Goal: Task Accomplishment & Management: Use online tool/utility

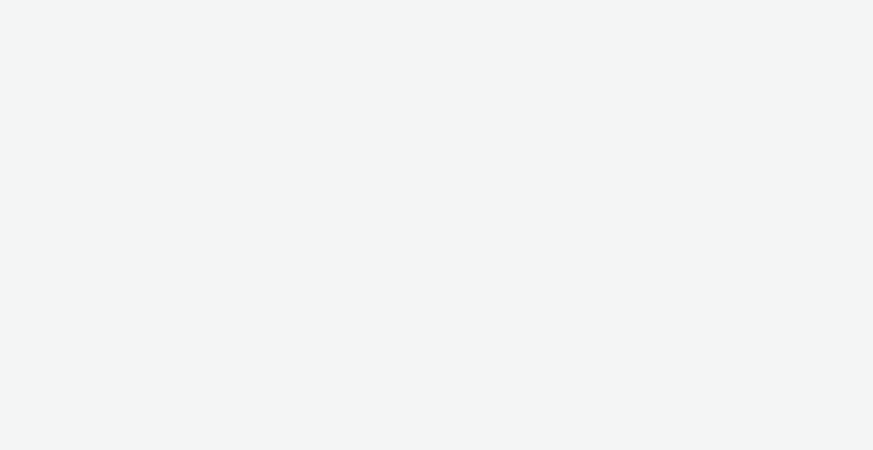
select select "2fc77e36-bb93-4aa3-9dff-dcb08e02eac6"
select select "2405a9d4-3350-4458-8d06-44f78962fa76"
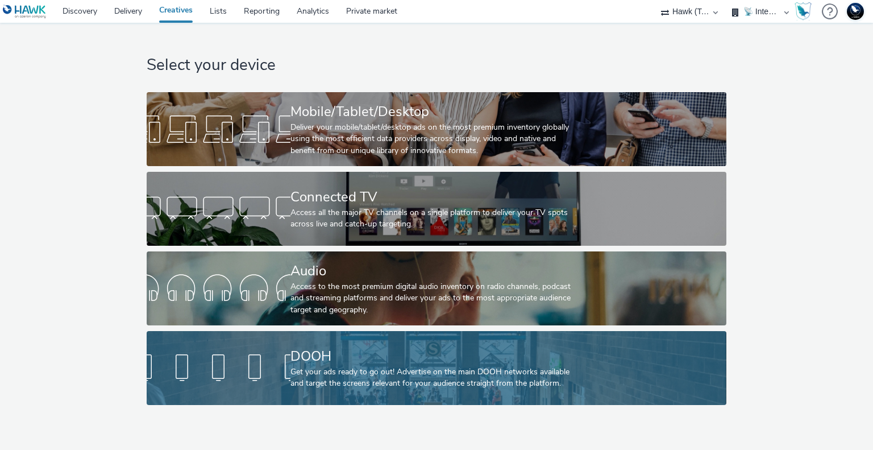
click at [522, 385] on div "Get your ads ready to go out! Advertise on the main DOOH networks available and…" at bounding box center [435, 377] width 288 height 23
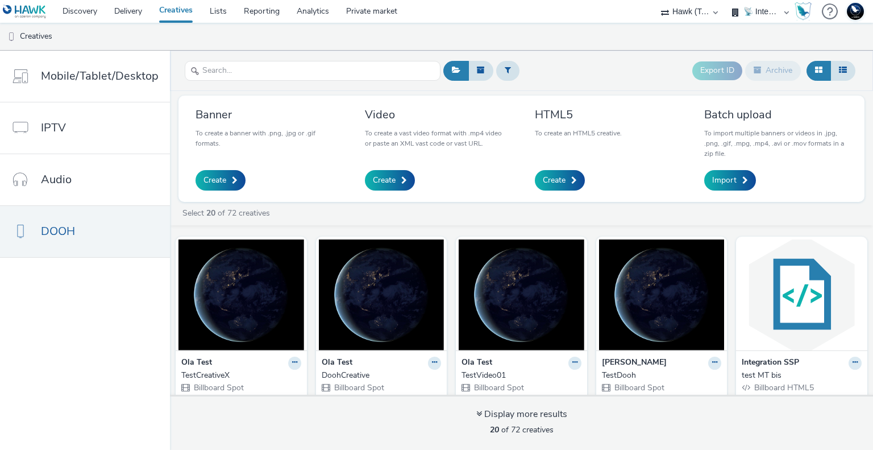
click at [699, 11] on select "75 Media A8 Media Group ABI Media Abkom AB Abovo Ace & Tate Ad-on Media Nordic …" at bounding box center [690, 11] width 68 height 23
select select "c1d8444a-2cd1-4829-ac00-6805b5e2eef2"
click at [724, 0] on select "75 Media A8 Media Group ABI Media Abkom AB Abovo Ace & Tate Ad-on Media Nordic …" at bounding box center [690, 11] width 68 height 23
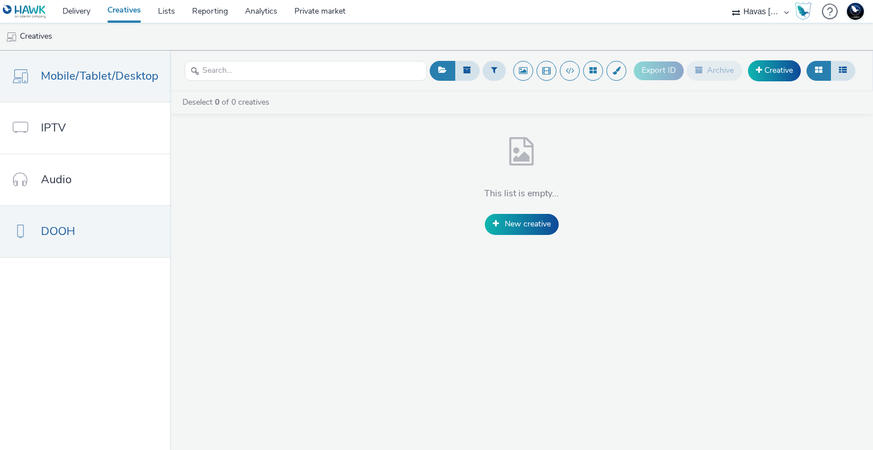
click at [57, 223] on span "DOOH" at bounding box center [58, 231] width 34 height 16
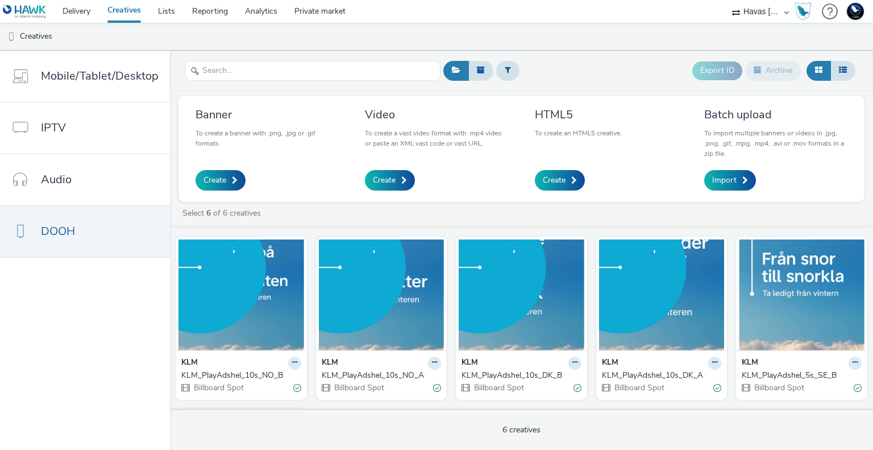
click at [755, 13] on select "75 Media A8 Media Group ABI Media Abkom AB Abovo Ace & Tate Ad-on Media Nordic …" at bounding box center [761, 11] width 68 height 23
select select "4c78b9c7-59e7-46da-8e09-919edd96b454"
click at [727, 0] on select "75 Media A8 Media Group ABI Media Abkom AB Abovo Ace & Tate Ad-on Media Nordic …" at bounding box center [761, 11] width 68 height 23
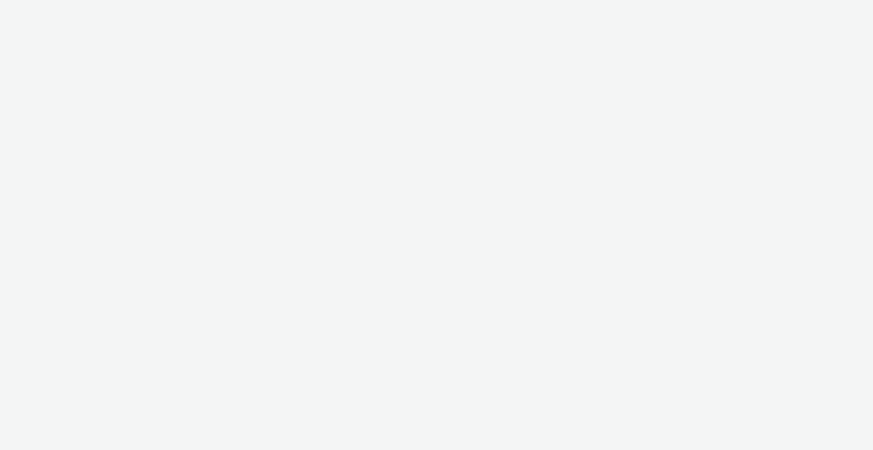
select select "4c78b9c7-59e7-46da-8e09-919edd96b454"
select select "e28cb0c1-e0c4-4201-bff5-222e9ad6b550"
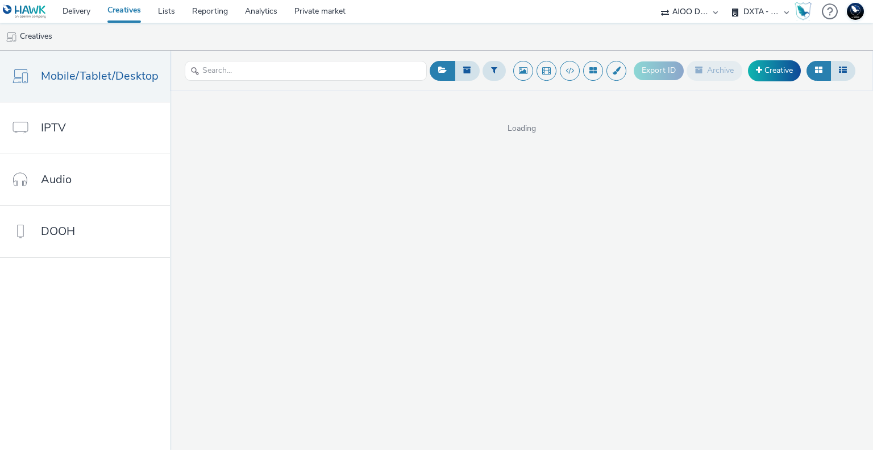
click at [770, 11] on select "AIOO DSP DXTA - Group M DXTA - Hearts & Science DXTA - Initiative DXTA - Spark …" at bounding box center [761, 11] width 68 height 23
click at [390, 42] on ul "Creatives" at bounding box center [436, 36] width 873 height 27
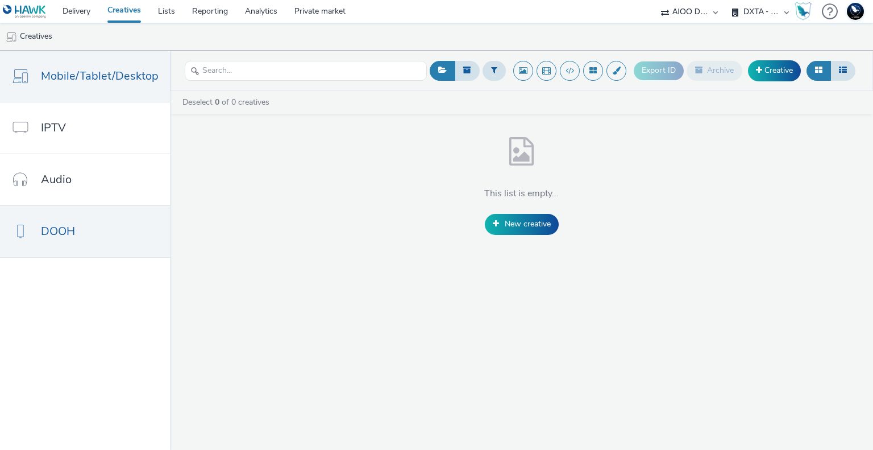
click at [103, 217] on link "DOOH" at bounding box center [85, 231] width 170 height 51
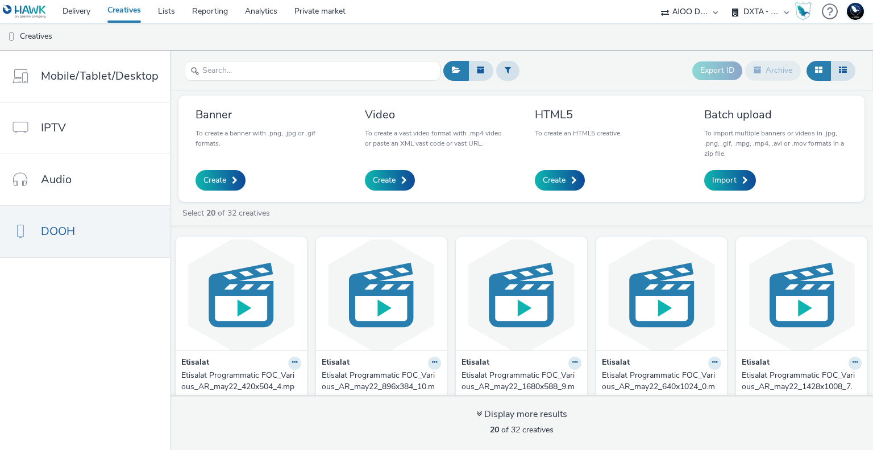
click at [706, 11] on select "75 Media A8 Media Group ABI Media Abkom AB Abovo Ace & [PERSON_NAME] Ad-on Medi…" at bounding box center [690, 11] width 68 height 23
select select "3992caa5-c166-4c1e-a66f-d9ece1b55687"
click at [656, 0] on select "75 Media A8 Media Group ABI Media Abkom AB Abovo Ace & [PERSON_NAME] Ad-on Medi…" at bounding box center [690, 11] width 68 height 23
select select "8cb3ff4a-38cd-4489-b62b-a8a97b572599"
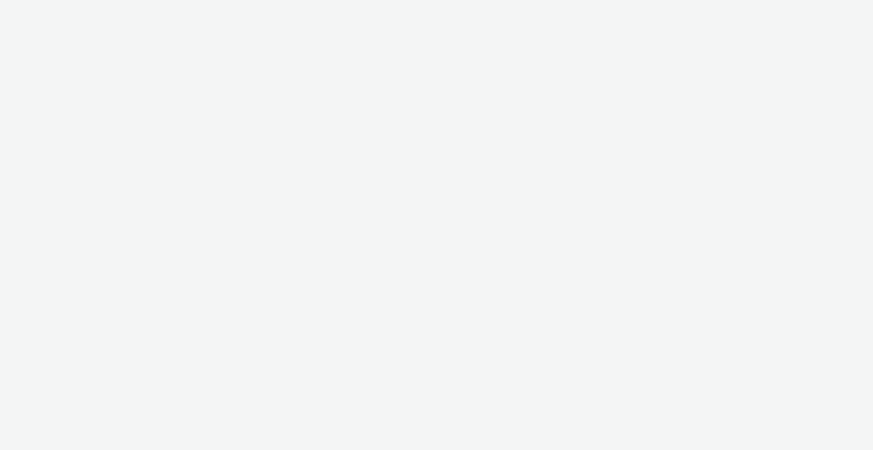
select select "3992caa5-c166-4c1e-a66f-d9ece1b55687"
select select "8cb3ff4a-38cd-4489-b62b-a8a97b572599"
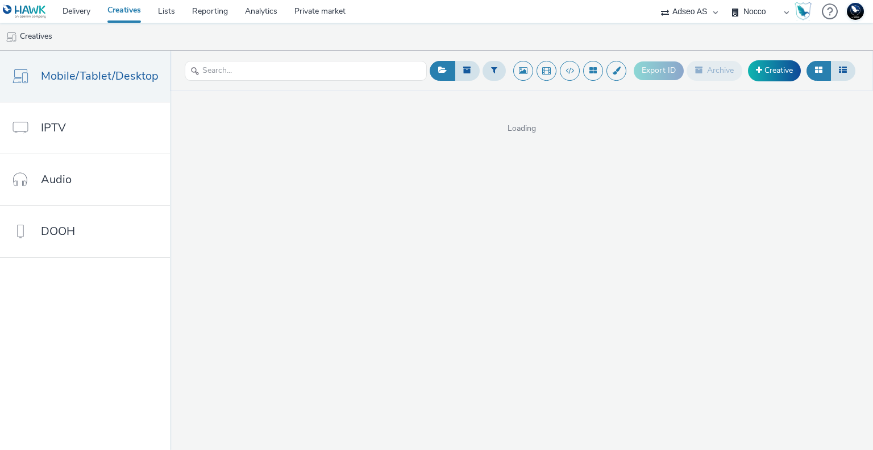
click at [761, 15] on select "Adseo AS Fellesforbundet NNN Nocco Visma Property Solutions" at bounding box center [761, 11] width 68 height 23
click at [762, 13] on select "Adseo AS Fellesforbundet NNN Nocco Visma Property Solutions" at bounding box center [761, 11] width 68 height 23
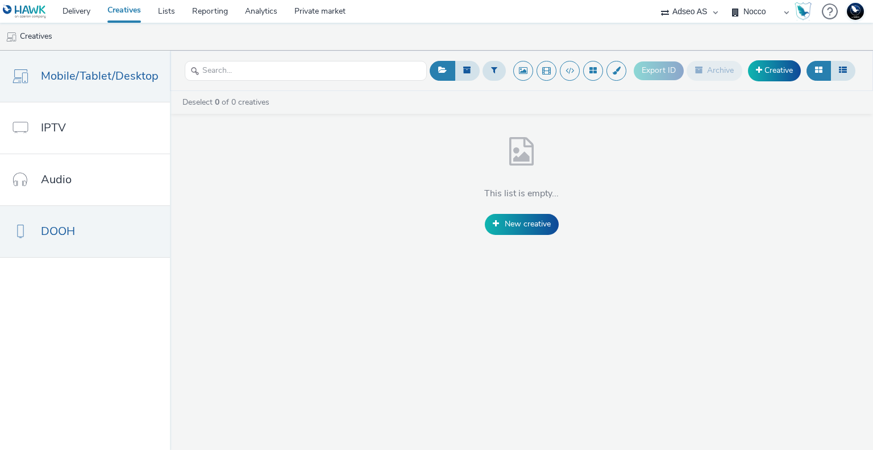
click at [53, 225] on span "DOOH" at bounding box center [58, 231] width 34 height 16
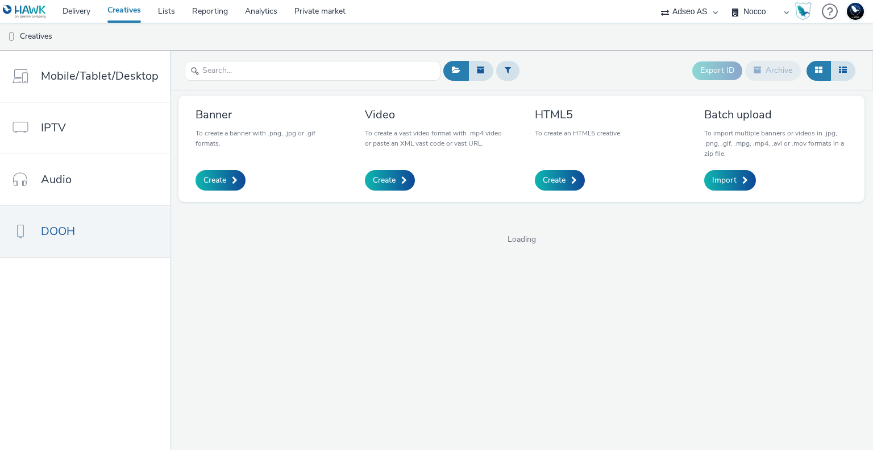
click at [698, 19] on select "75 Media A8 Media Group ABI Media Abkom AB Abovo Ace & Tate Ad-on Media Nordic …" at bounding box center [690, 11] width 68 height 23
select select "003a2391-9322-4bd5-a86a-295b8707450a"
click at [724, 0] on select "75 Media A8 Media Group ABI Media Abkom AB Abovo Ace & Tate Ad-on Media Nordic …" at bounding box center [690, 11] width 68 height 23
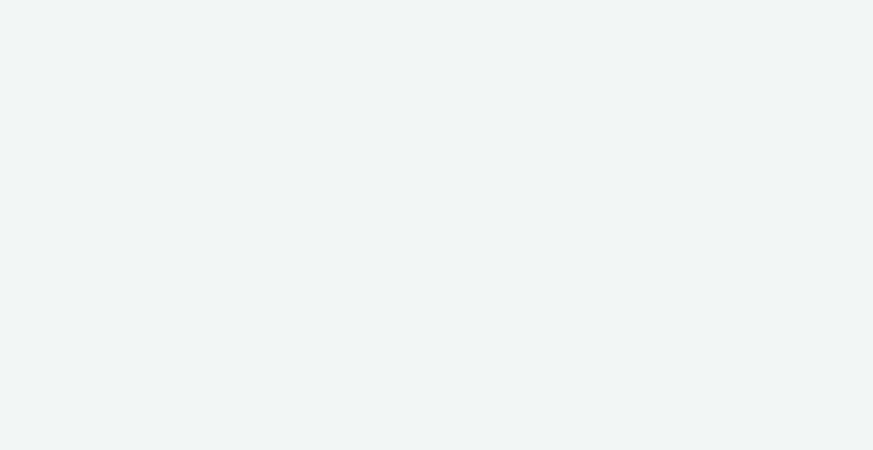
select select "003a2391-9322-4bd5-a86a-295b8707450a"
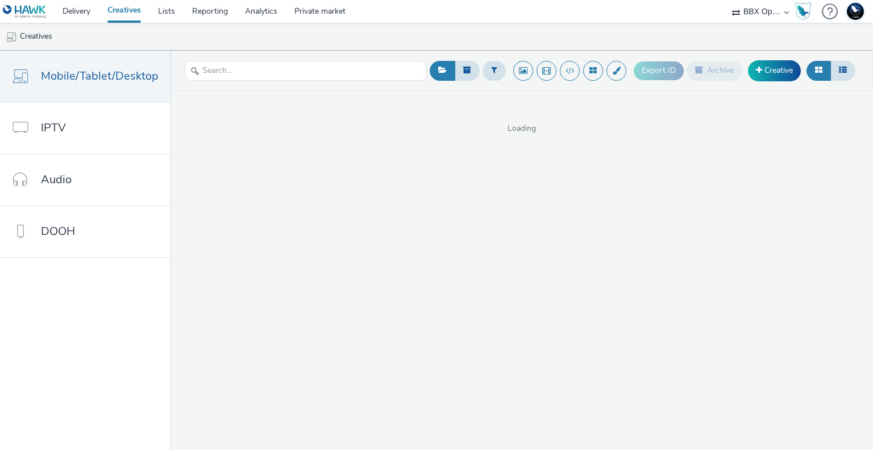
click at [749, 11] on select "75 Media A8 Media Group ABI Media Abkom AB Abovo Ace & [PERSON_NAME] Ad-on Medi…" at bounding box center [761, 11] width 68 height 23
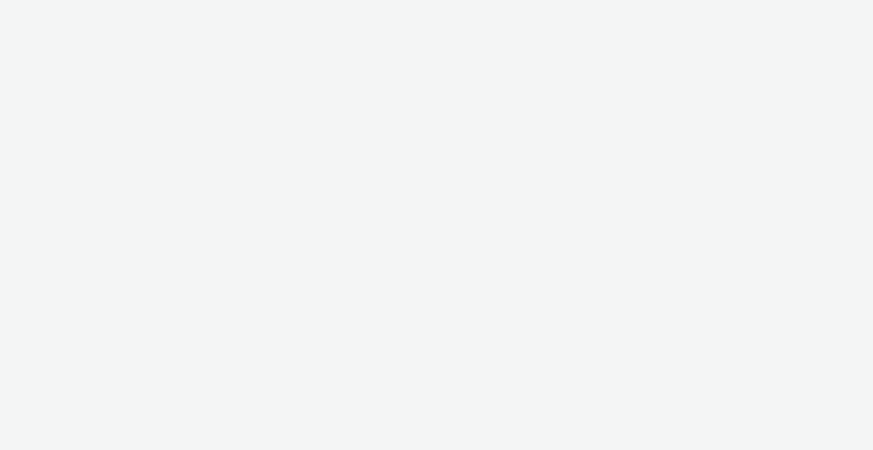
select select "003a2391-9322-4bd5-a86a-295b8707450a"
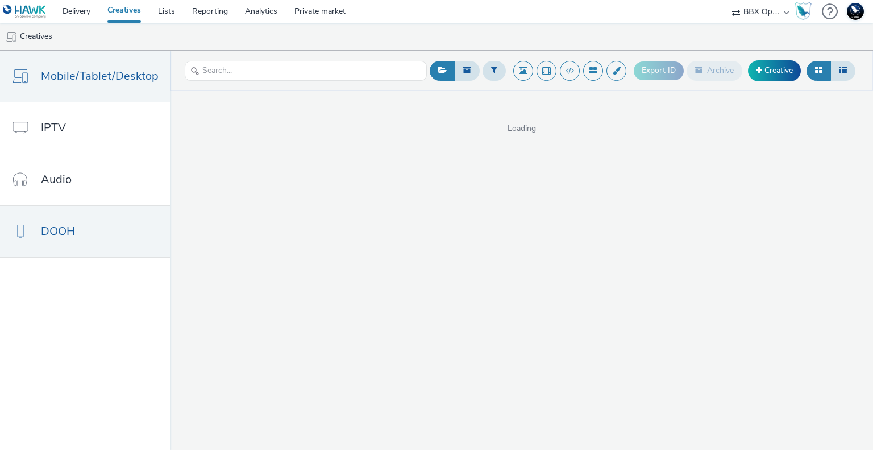
click at [69, 229] on span "DOOH" at bounding box center [58, 231] width 34 height 16
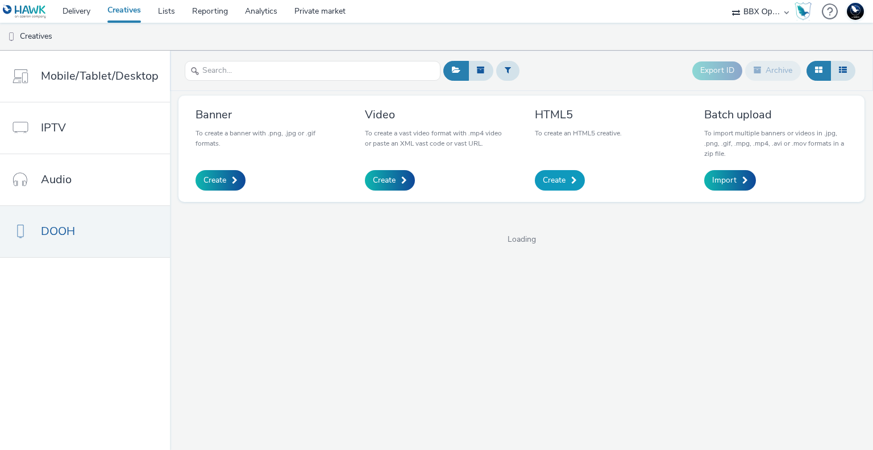
click at [557, 175] on span "Create" at bounding box center [554, 180] width 23 height 11
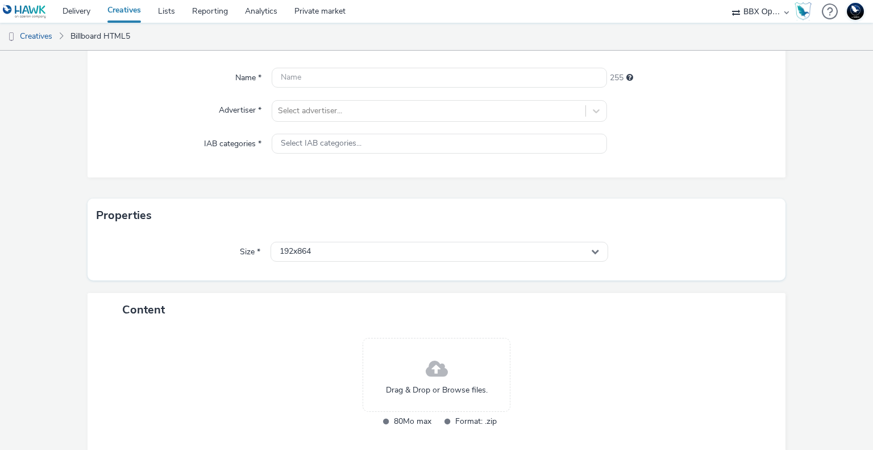
scroll to position [151, 0]
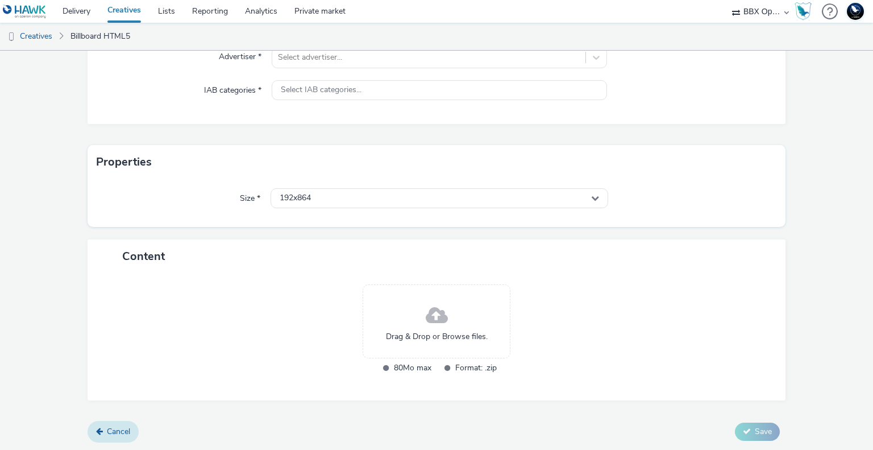
click at [116, 426] on span "Cancel" at bounding box center [118, 431] width 23 height 11
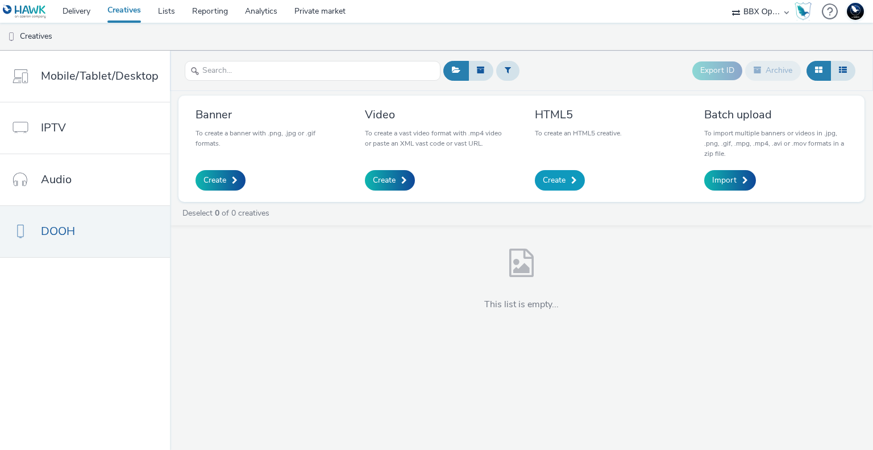
click at [571, 179] on span at bounding box center [574, 180] width 6 height 8
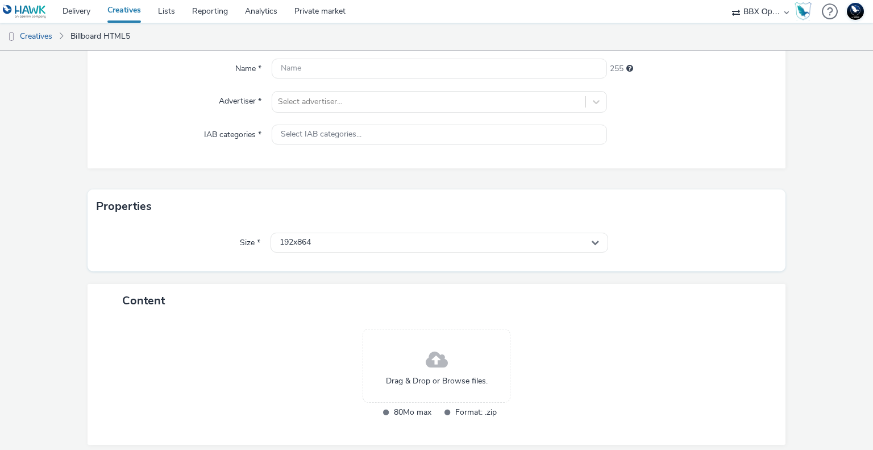
scroll to position [151, 0]
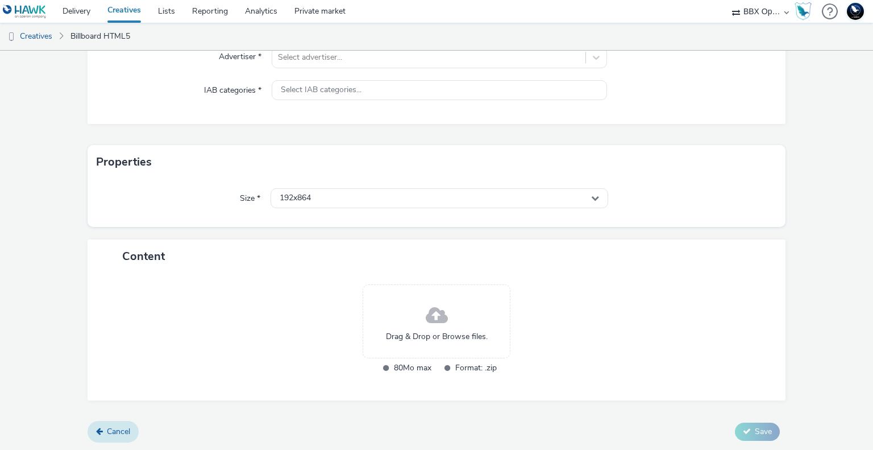
click at [121, 426] on span "Cancel" at bounding box center [118, 431] width 23 height 11
